Goal: Task Accomplishment & Management: Complete application form

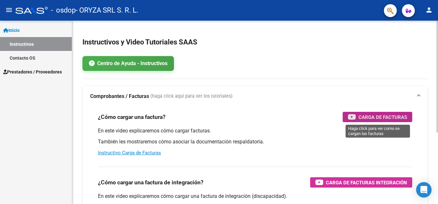
click at [368, 114] on span "Carga de Facturas" at bounding box center [383, 117] width 49 height 8
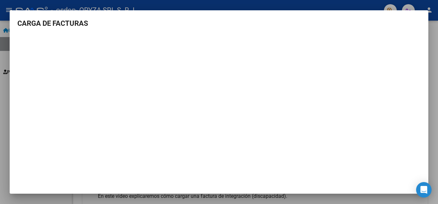
click at [167, 14] on mat-dialog-container "CARGA DE FACTURAS" at bounding box center [219, 102] width 419 height 184
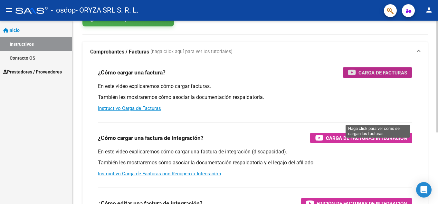
scroll to position [64, 0]
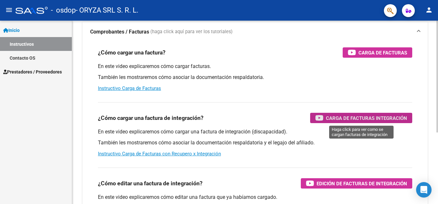
click at [333, 113] on div "Carga de Facturas Integración" at bounding box center [362, 118] width 92 height 10
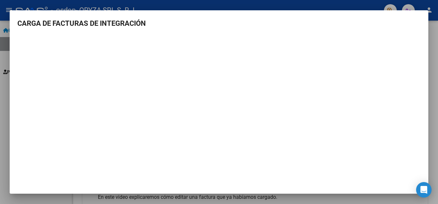
click at [284, 21] on h3 "CARGA DE FACTURAS DE INTEGRACIÓN" at bounding box center [219, 23] width 404 height 11
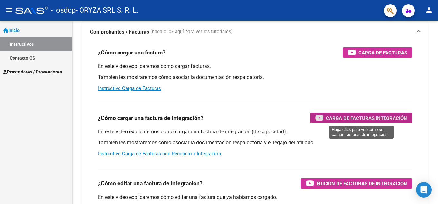
click at [16, 29] on span "Inicio" at bounding box center [11, 30] width 16 height 7
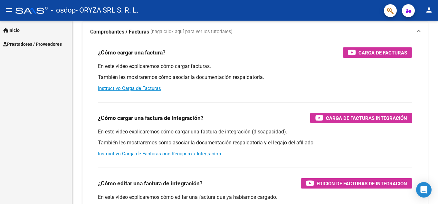
click at [26, 43] on span "Prestadores / Proveedores" at bounding box center [32, 44] width 59 height 7
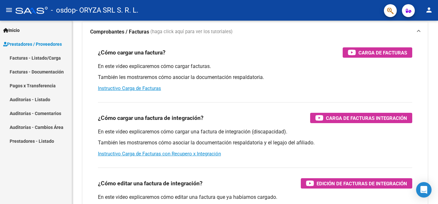
click at [30, 56] on link "Facturas - Listado/Carga" at bounding box center [36, 58] width 72 height 14
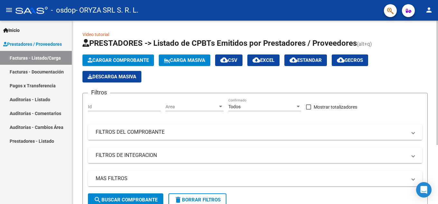
click at [125, 60] on span "Cargar Comprobante" at bounding box center [118, 60] width 61 height 6
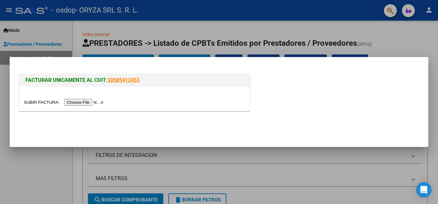
click at [379, 35] on div at bounding box center [219, 102] width 438 height 204
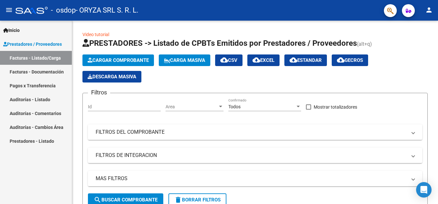
click at [19, 30] on span "Inicio" at bounding box center [11, 30] width 16 height 7
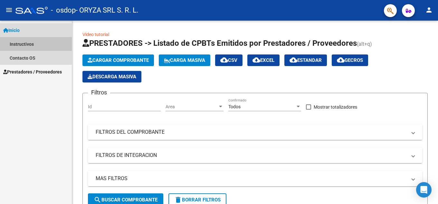
click at [26, 41] on link "Instructivos" at bounding box center [36, 44] width 72 height 14
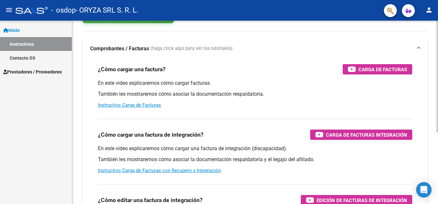
scroll to position [64, 0]
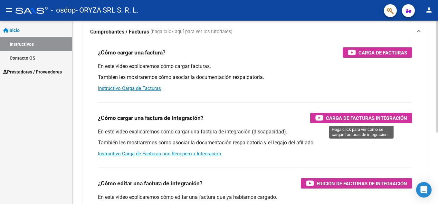
click at [349, 117] on span "Carga de Facturas Integración" at bounding box center [366, 118] width 81 height 8
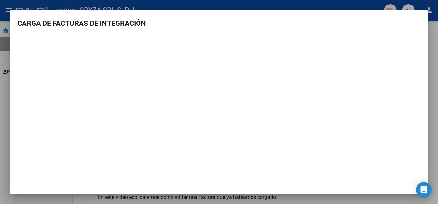
click at [267, 16] on mat-dialog-container "CARGA DE FACTURAS DE INTEGRACIÓN" at bounding box center [219, 102] width 419 height 184
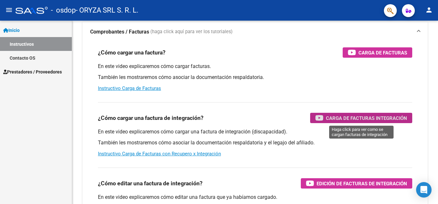
click at [13, 25] on link "Inicio" at bounding box center [36, 30] width 72 height 14
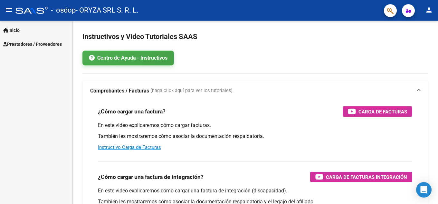
scroll to position [0, 0]
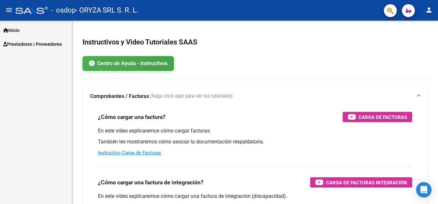
click at [32, 45] on span "Prestadores / Proveedores" at bounding box center [32, 44] width 59 height 7
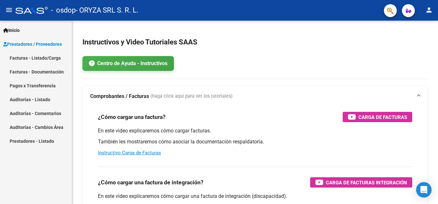
click at [32, 55] on link "Facturas - Listado/Carga" at bounding box center [36, 58] width 72 height 14
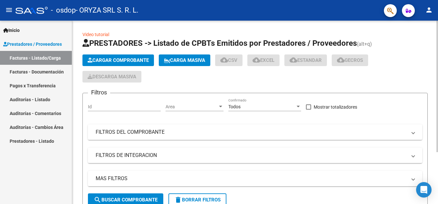
click at [113, 60] on span "Cargar Comprobante" at bounding box center [118, 60] width 61 height 6
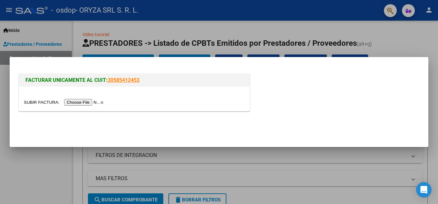
click at [93, 103] on input "file" at bounding box center [65, 102] width 82 height 7
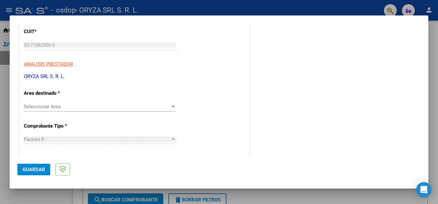
scroll to position [97, 0]
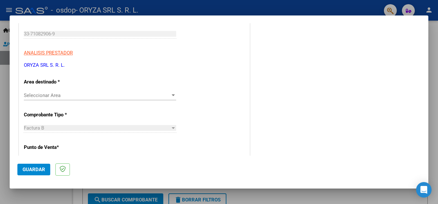
click at [172, 94] on div at bounding box center [174, 95] width 6 height 5
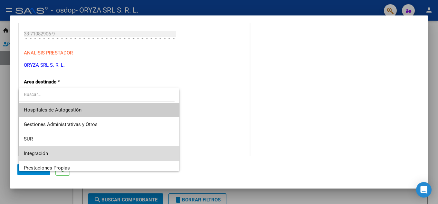
click at [106, 149] on span "Integración" at bounding box center [99, 153] width 151 height 15
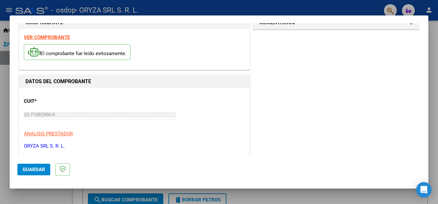
scroll to position [0, 0]
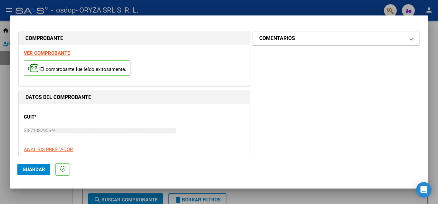
click at [410, 37] on span at bounding box center [411, 38] width 3 height 8
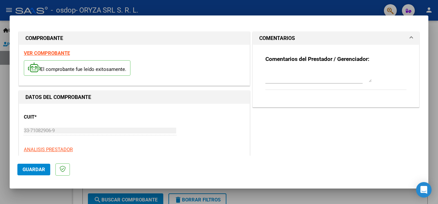
click at [410, 37] on span at bounding box center [411, 38] width 3 height 8
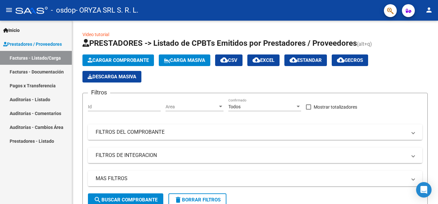
click at [18, 27] on span "Inicio" at bounding box center [11, 30] width 16 height 7
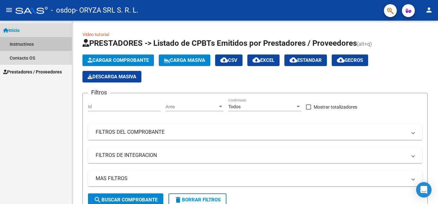
click at [24, 44] on link "Instructivos" at bounding box center [36, 44] width 72 height 14
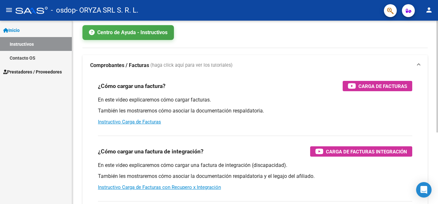
scroll to position [64, 0]
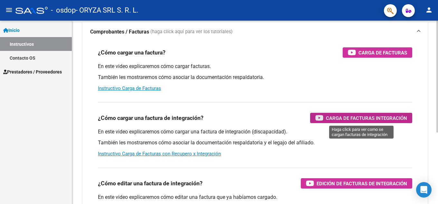
click at [327, 117] on span "Carga de Facturas Integración" at bounding box center [366, 118] width 81 height 8
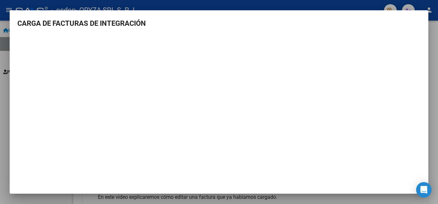
click at [202, 17] on mat-dialog-container "CARGA DE FACTURAS DE INTEGRACIÓN" at bounding box center [219, 102] width 419 height 184
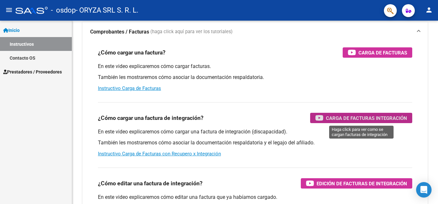
click at [24, 29] on link "Inicio" at bounding box center [36, 30] width 72 height 14
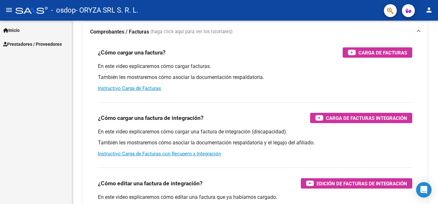
click at [22, 42] on span "Prestadores / Proveedores" at bounding box center [32, 44] width 59 height 7
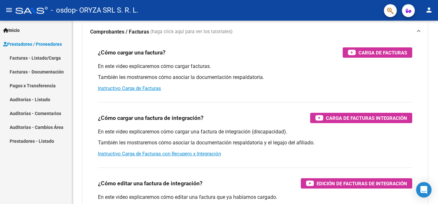
click at [29, 56] on link "Facturas - Listado/Carga" at bounding box center [36, 58] width 72 height 14
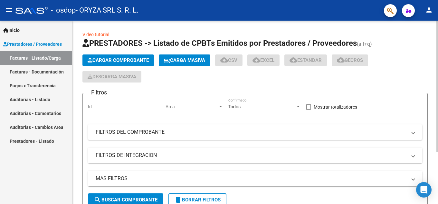
click at [132, 60] on span "Cargar Comprobante" at bounding box center [118, 60] width 61 height 6
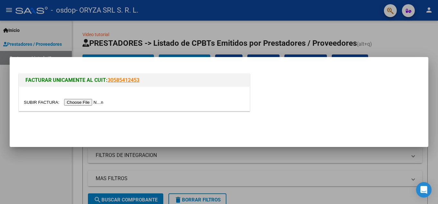
click at [92, 104] on input "file" at bounding box center [65, 102] width 82 height 7
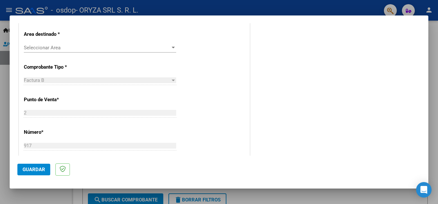
scroll to position [112, 0]
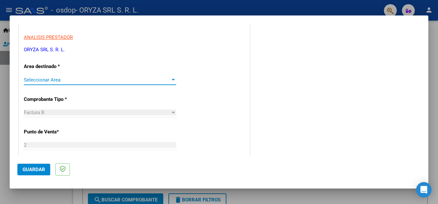
click at [87, 78] on span "Seleccionar Area" at bounding box center [97, 80] width 147 height 6
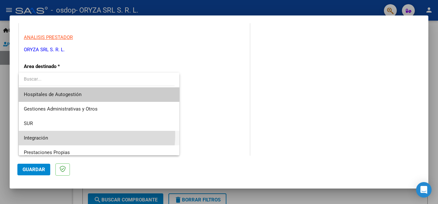
click at [67, 135] on span "Integración" at bounding box center [99, 138] width 151 height 15
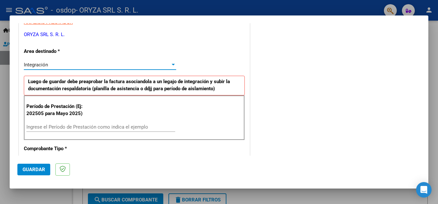
scroll to position [113, 0]
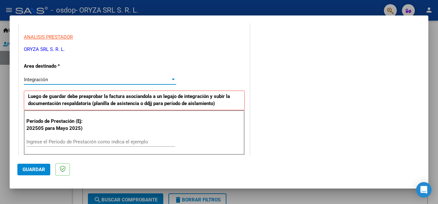
click at [41, 143] on input "Ingrese el Período de Prestación como indica el ejemplo" at bounding box center [100, 142] width 149 height 6
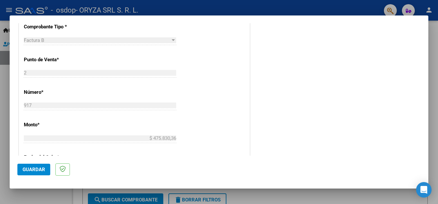
scroll to position [241, 0]
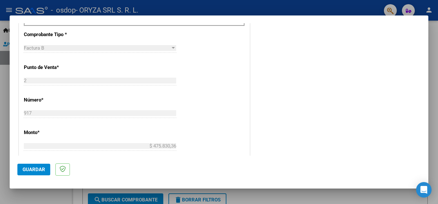
type input "202509"
click at [41, 167] on span "Guardar" at bounding box center [34, 170] width 23 height 6
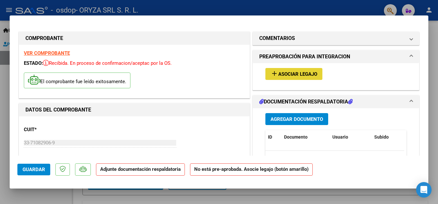
click at [303, 72] on span "Asociar Legajo" at bounding box center [298, 74] width 39 height 6
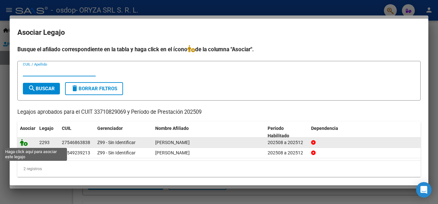
click at [24, 142] on icon at bounding box center [24, 142] width 8 height 7
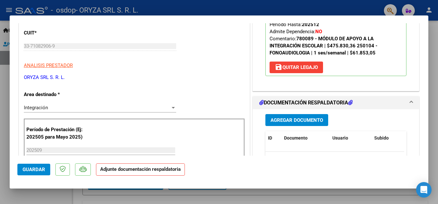
scroll to position [129, 0]
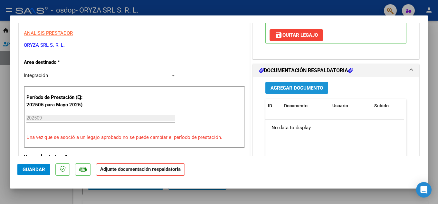
click at [309, 85] on span "Agregar Documento" at bounding box center [297, 88] width 53 height 6
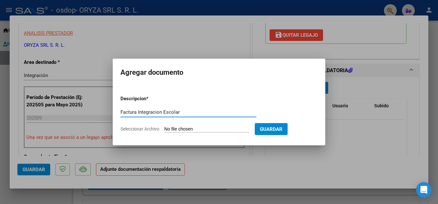
type input "Factura Integracion Escolar"
click at [193, 127] on input "Seleccionar Archivo" at bounding box center [206, 129] width 85 height 6
type input "C:\fakepath\Pinto Ambar planilla Septiembre SAIE.pdf"
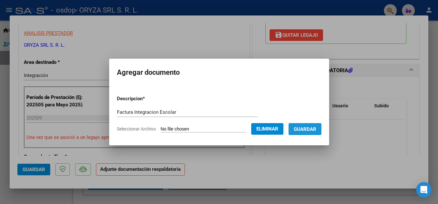
click at [308, 126] on span "Guardar" at bounding box center [305, 129] width 23 height 6
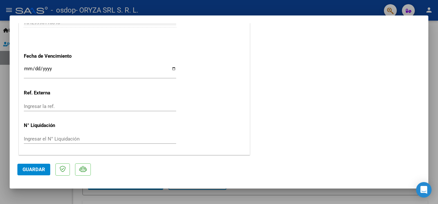
scroll to position [445, 0]
click at [31, 167] on span "Guardar" at bounding box center [34, 170] width 23 height 6
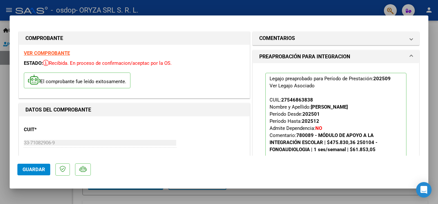
scroll to position [32, 0]
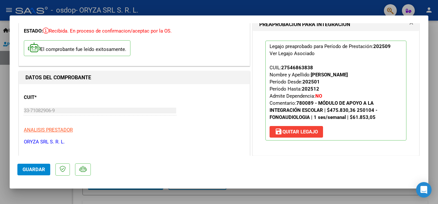
click at [233, 5] on div at bounding box center [219, 102] width 438 height 204
type input "$ 0,00"
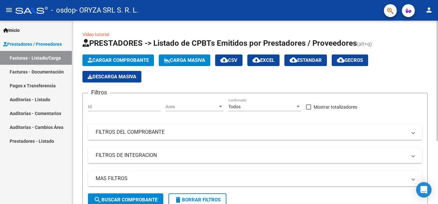
click at [108, 57] on button "Cargar Comprobante" at bounding box center [119, 60] width 72 height 12
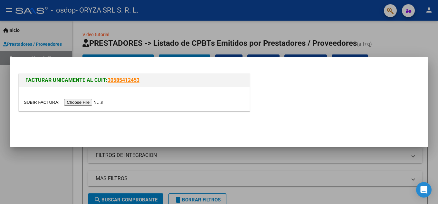
click at [87, 102] on input "file" at bounding box center [65, 102] width 82 height 7
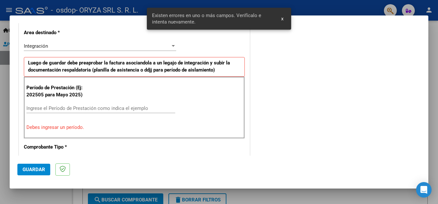
scroll to position [114, 0]
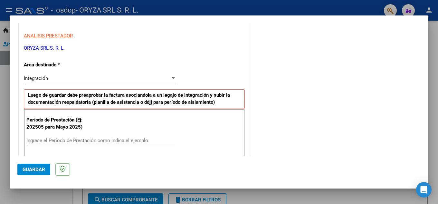
click at [59, 139] on input "Ingrese el Período de Prestación como indica el ejemplo" at bounding box center [100, 141] width 149 height 6
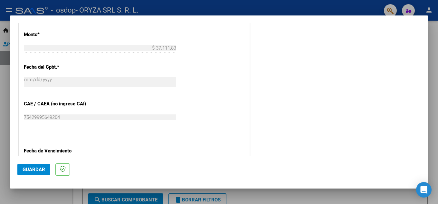
scroll to position [435, 0]
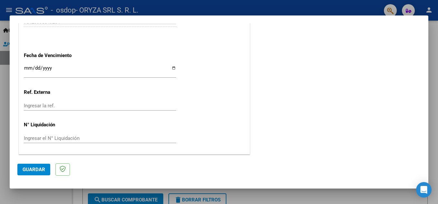
type input "202509"
click at [26, 169] on span "Guardar" at bounding box center [34, 170] width 23 height 6
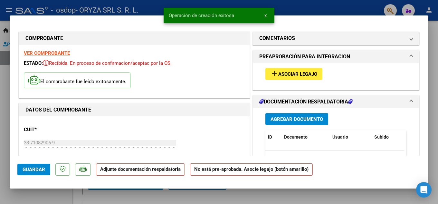
click at [305, 74] on span "Asociar Legajo" at bounding box center [298, 74] width 39 height 6
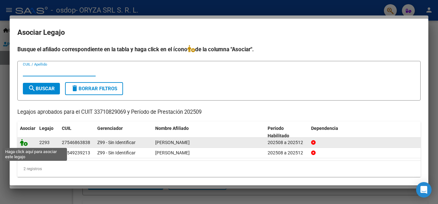
click at [23, 142] on icon at bounding box center [24, 142] width 8 height 7
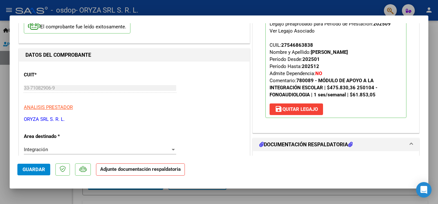
scroll to position [97, 0]
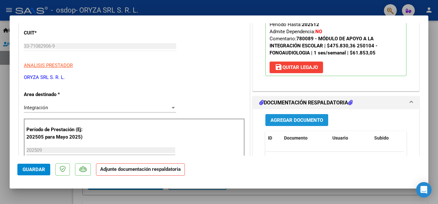
click at [302, 120] on span "Agregar Documento" at bounding box center [297, 120] width 53 height 6
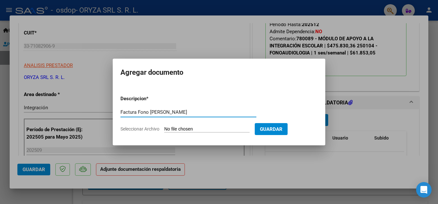
type input "Factura Fono [PERSON_NAME]"
click at [198, 128] on input "Seleccionar Archivo" at bounding box center [206, 129] width 85 height 6
type input "C:\fakepath\Pinto Ambar planilla Septiembre Fono.pdf"
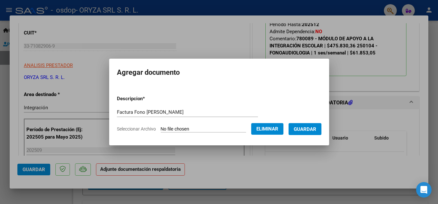
click at [314, 129] on span "Guardar" at bounding box center [305, 129] width 23 height 6
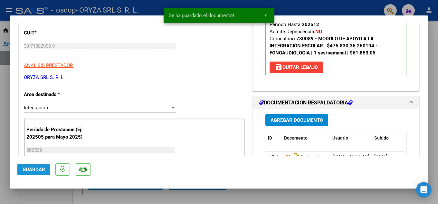
click at [32, 170] on span "Guardar" at bounding box center [34, 170] width 23 height 6
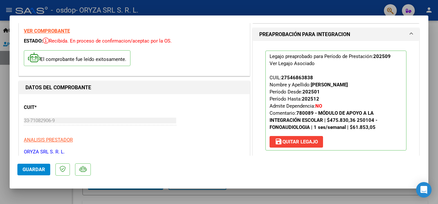
scroll to position [0, 0]
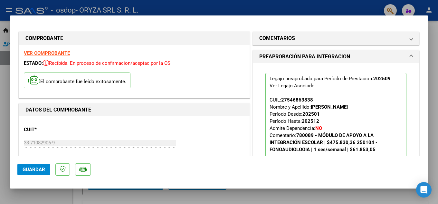
click at [218, 3] on div at bounding box center [219, 102] width 438 height 204
type input "$ 0,00"
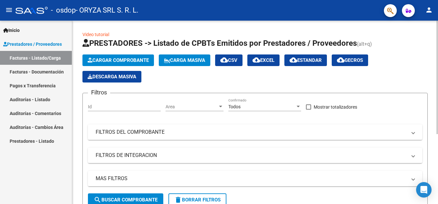
click at [130, 58] on span "Cargar Comprobante" at bounding box center [118, 60] width 61 height 6
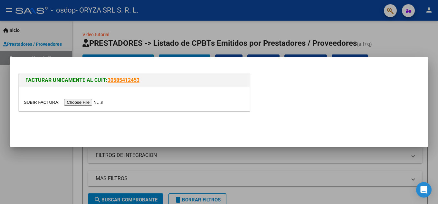
click at [92, 100] on input "file" at bounding box center [65, 102] width 82 height 7
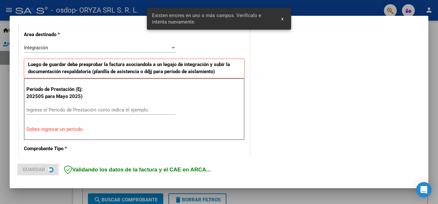
scroll to position [146, 0]
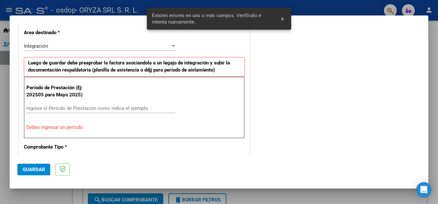
click at [55, 110] on input "Ingrese el Período de Prestación como indica el ejemplo" at bounding box center [100, 108] width 149 height 6
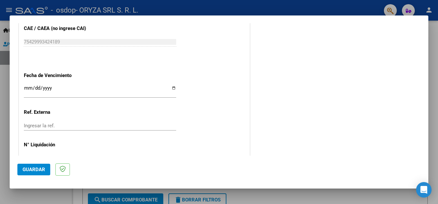
scroll to position [435, 0]
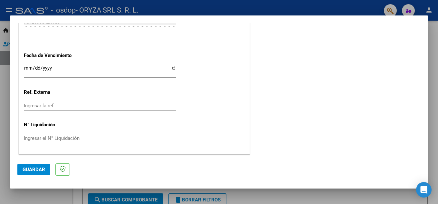
type input "202509"
click at [30, 166] on button "Guardar" at bounding box center [33, 170] width 33 height 12
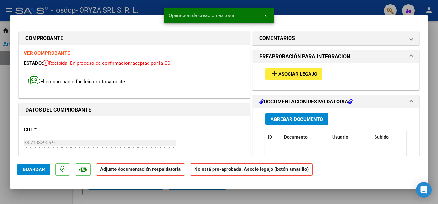
click at [306, 71] on span "Asociar Legajo" at bounding box center [298, 74] width 39 height 6
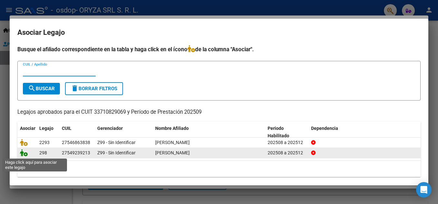
click at [24, 153] on icon at bounding box center [24, 152] width 8 height 7
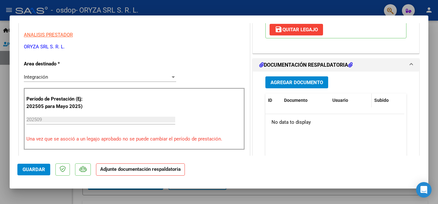
scroll to position [129, 0]
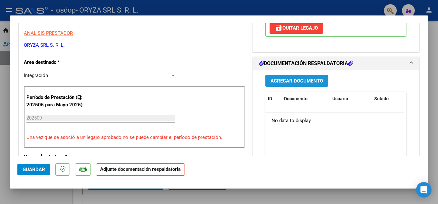
click at [315, 83] on span "Agregar Documento" at bounding box center [297, 81] width 53 height 6
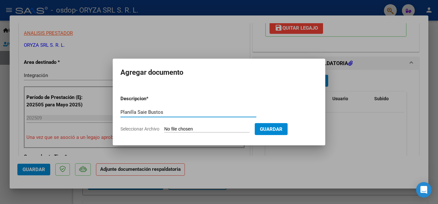
type input "Planilla Saie Bustos"
click at [211, 127] on input "Seleccionar Archivo" at bounding box center [206, 129] width 85 height 6
type input "C:\fakepath\[PERSON_NAME] planilla Septiembre.pdf"
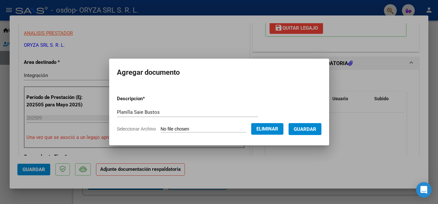
click at [313, 126] on span "Guardar" at bounding box center [305, 129] width 23 height 6
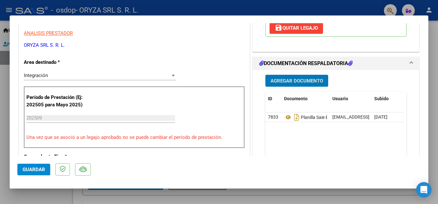
click at [24, 170] on span "Guardar" at bounding box center [34, 170] width 23 height 6
click at [154, 6] on div at bounding box center [219, 102] width 438 height 204
type input "$ 0,00"
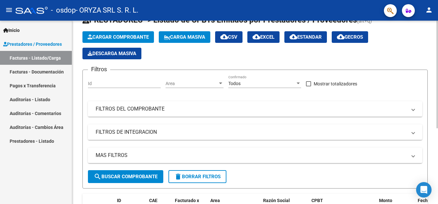
scroll to position [32, 0]
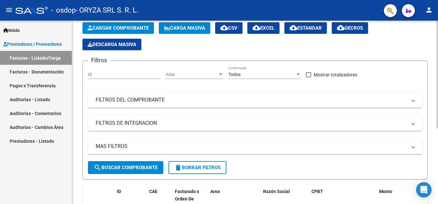
click at [132, 164] on button "search Buscar Comprobante" at bounding box center [125, 167] width 75 height 13
click at [211, 73] on span "Area" at bounding box center [192, 74] width 52 height 5
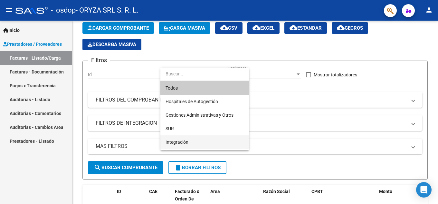
click at [194, 139] on span "Integración" at bounding box center [205, 142] width 78 height 14
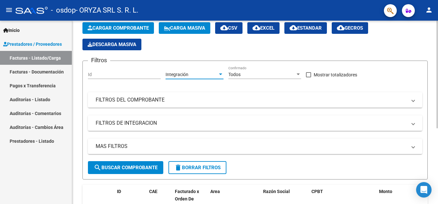
click at [138, 170] on span "search Buscar Comprobante" at bounding box center [126, 168] width 64 height 6
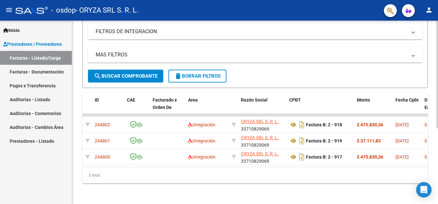
scroll to position [0, 0]
